Goal: Transaction & Acquisition: Purchase product/service

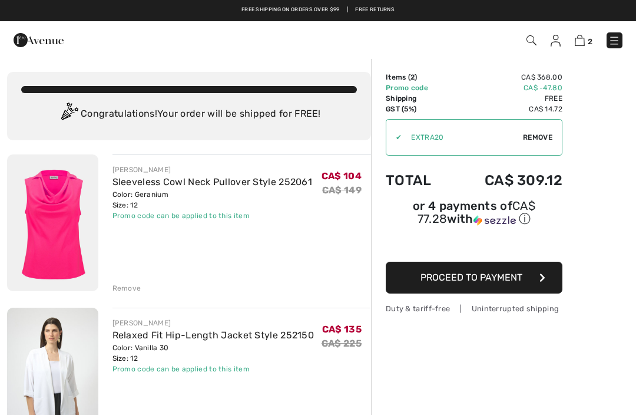
click at [583, 37] on img at bounding box center [580, 40] width 10 height 11
click at [557, 35] on img at bounding box center [556, 41] width 10 height 12
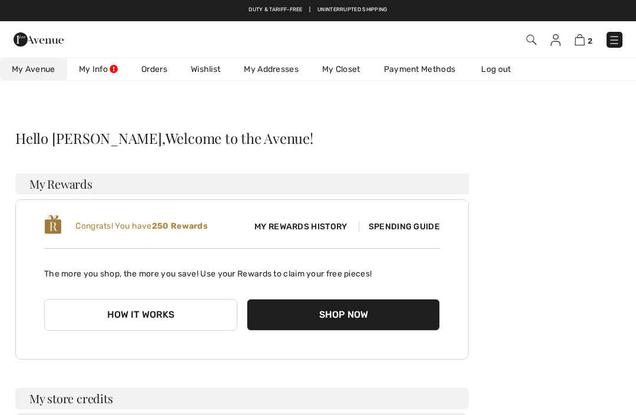
click at [158, 70] on link "Orders" at bounding box center [154, 69] width 49 height 22
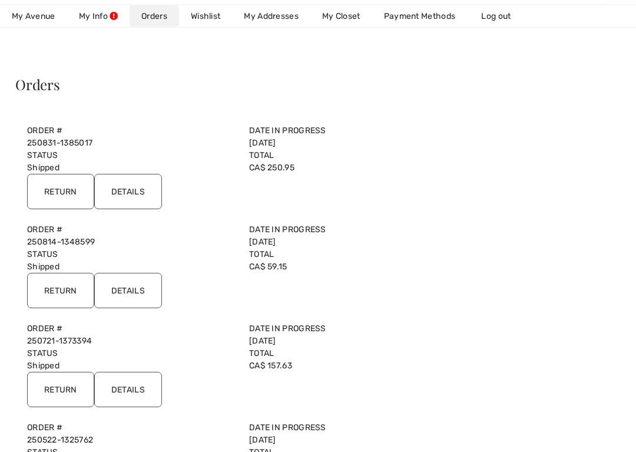
scroll to position [54, 0]
click at [286, 125] on label "Date in Progress" at bounding box center [353, 130] width 208 height 12
click at [283, 127] on label "Date in Progress" at bounding box center [353, 130] width 208 height 12
click at [47, 135] on label "Order #" at bounding box center [131, 130] width 208 height 12
click at [57, 144] on link "250831-1385017" at bounding box center [59, 143] width 65 height 10
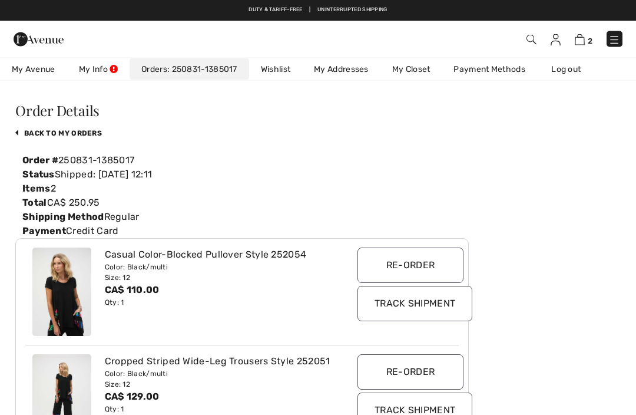
scroll to position [0, 0]
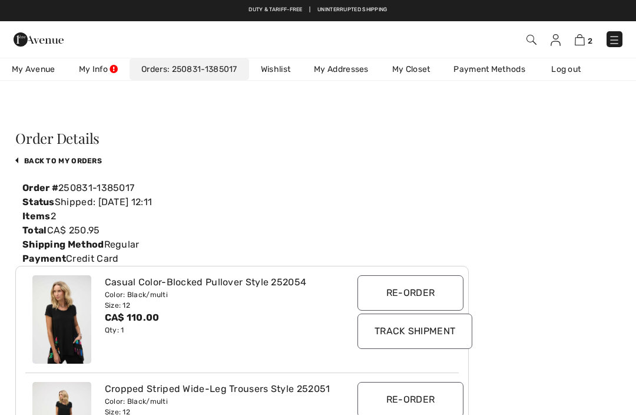
click at [582, 38] on img at bounding box center [580, 39] width 10 height 11
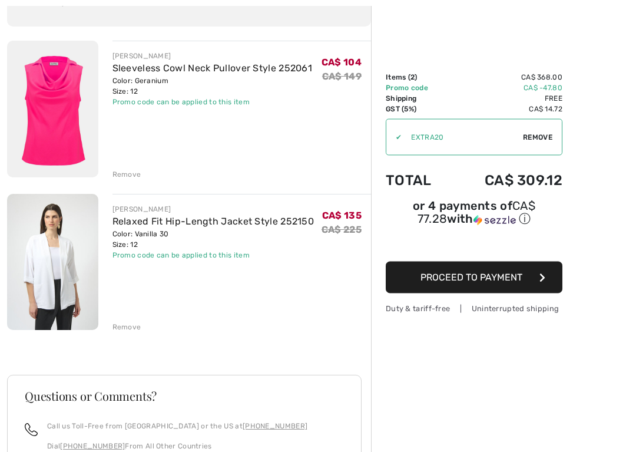
scroll to position [118, 0]
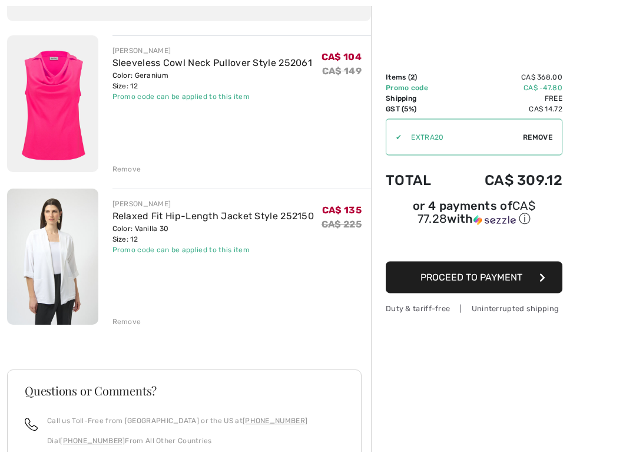
click at [547, 280] on button "Proceed to Payment" at bounding box center [474, 278] width 177 height 32
